Goal: Transaction & Acquisition: Subscribe to service/newsletter

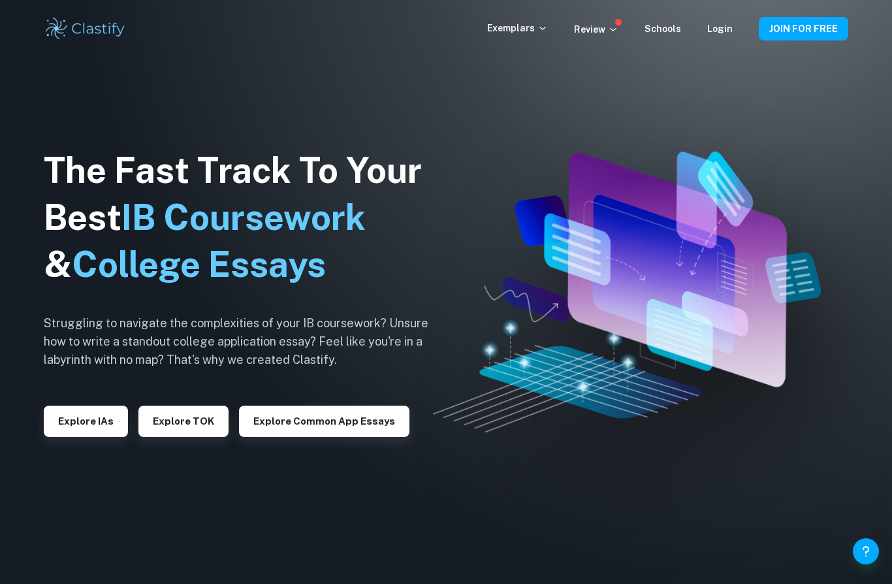
click at [735, 33] on div "Exemplars Review Schools Login" at bounding box center [623, 29] width 272 height 16
click at [723, 29] on link "Login" at bounding box center [719, 29] width 25 height 10
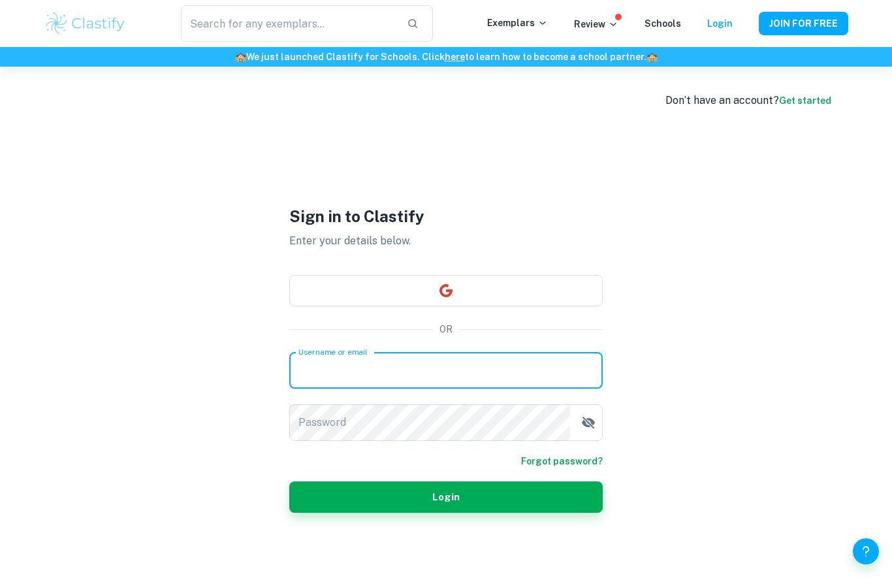
click at [439, 389] on input "Username or email" at bounding box center [445, 370] width 313 height 37
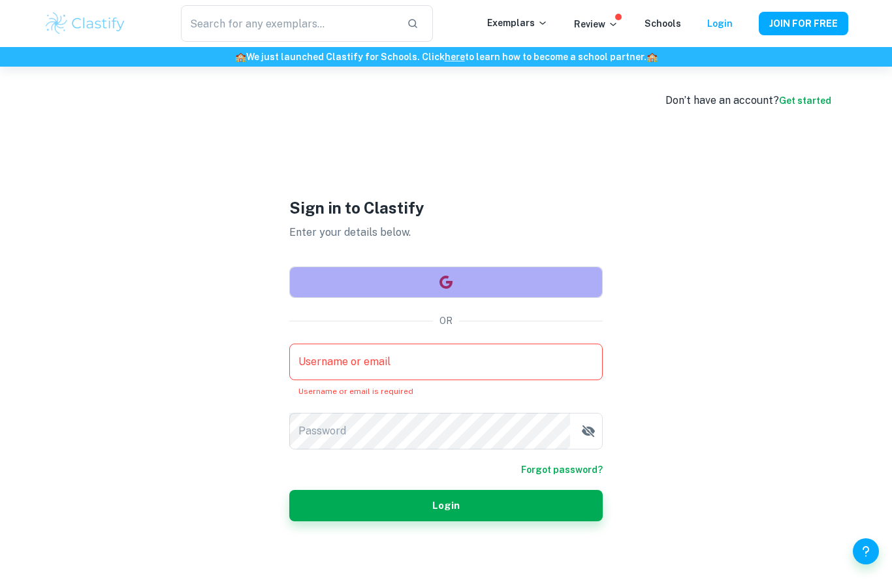
click at [434, 298] on button "button" at bounding box center [445, 281] width 313 height 31
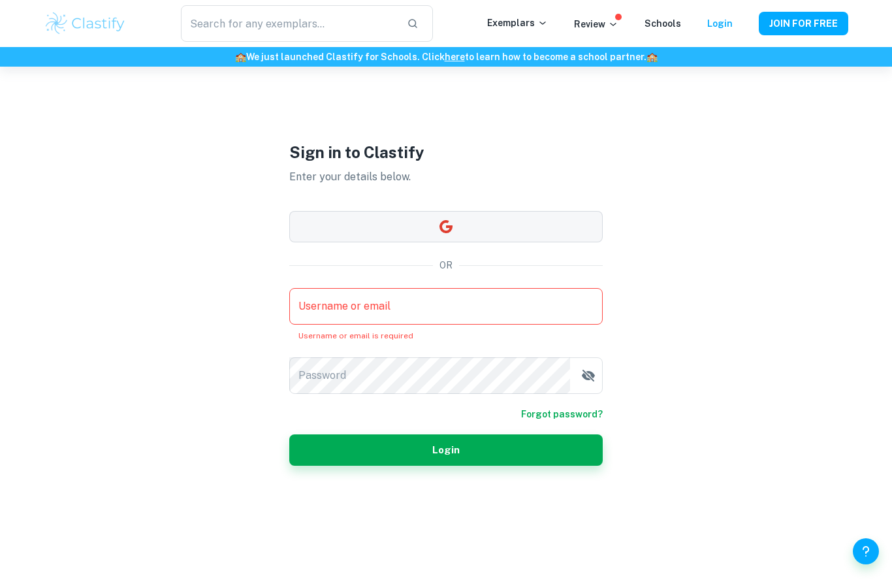
scroll to position [58, 0]
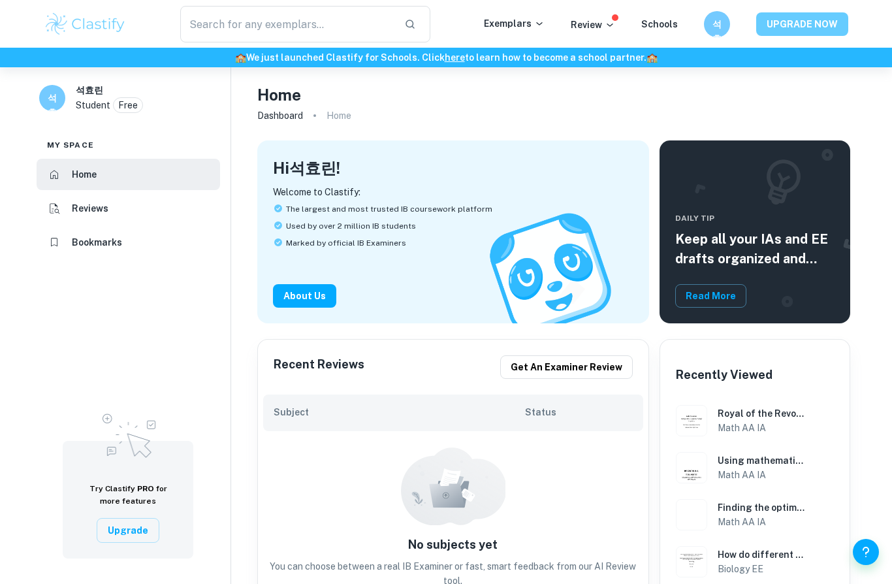
click at [801, 27] on button "UPGRADE NOW" at bounding box center [802, 24] width 92 height 24
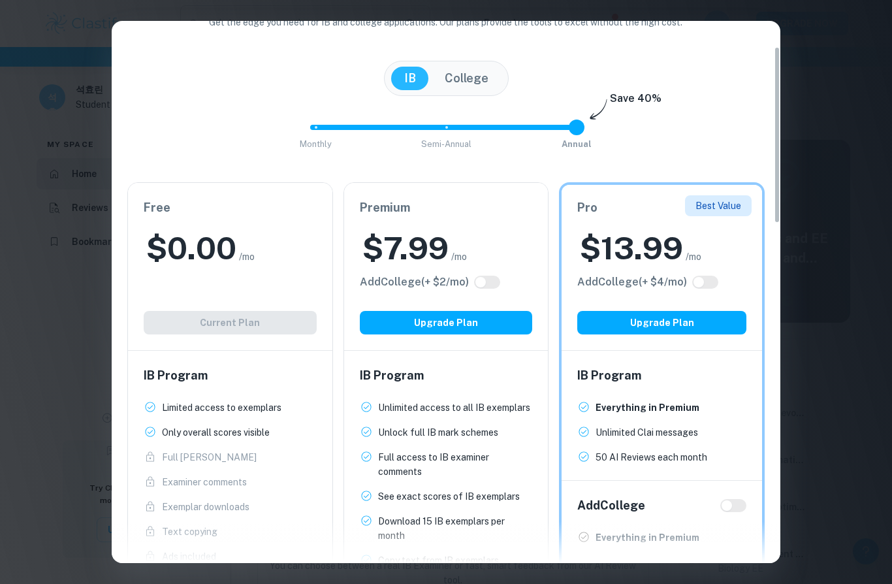
scroll to position [104, 0]
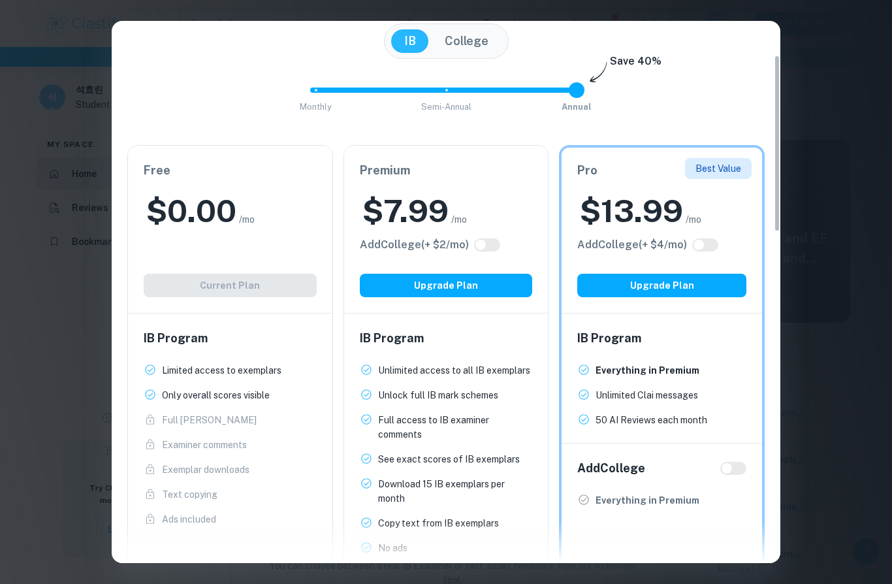
click at [503, 219] on div "$ 7.99 /mo" at bounding box center [446, 211] width 173 height 42
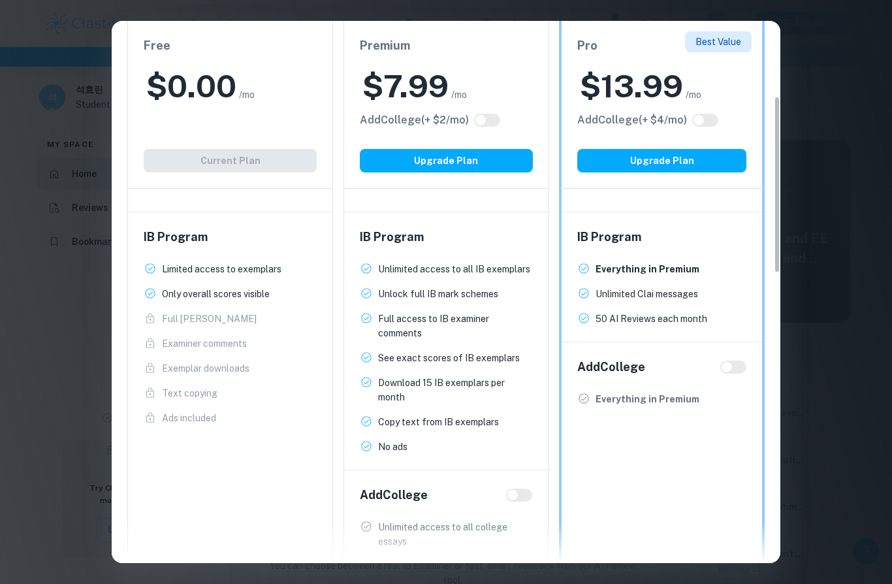
scroll to position [235, 0]
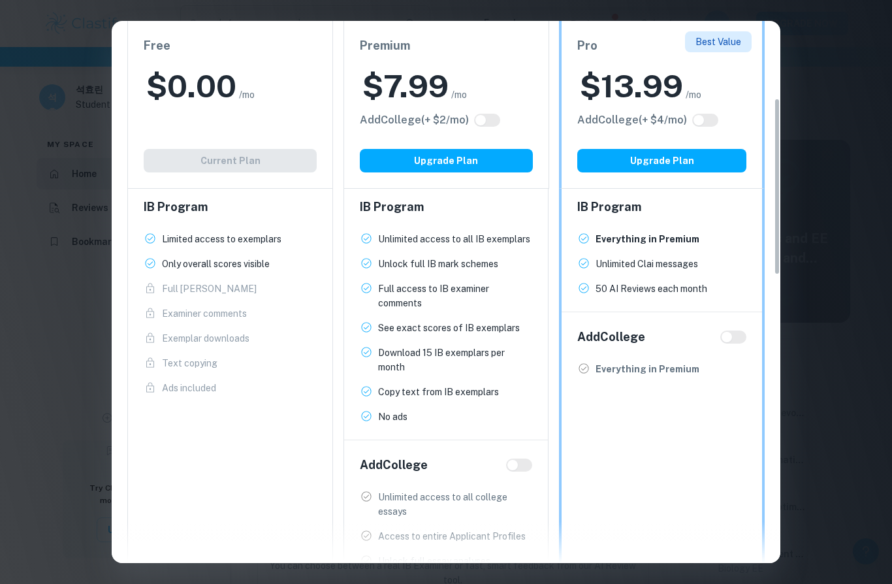
click at [483, 414] on span "No ads New!" at bounding box center [446, 416] width 173 height 14
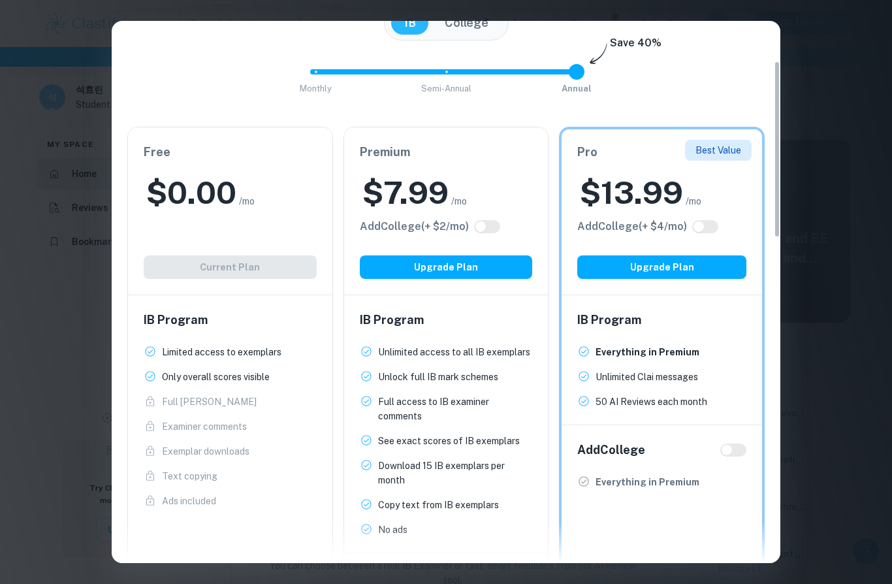
scroll to position [187, 0]
